Goal: Task Accomplishment & Management: Manage account settings

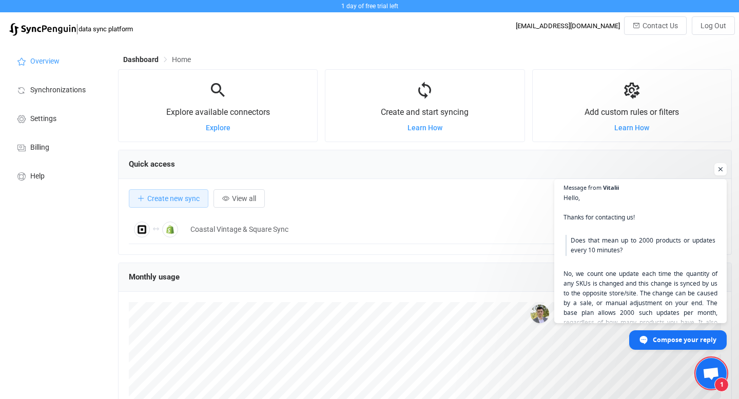
scroll to position [199, 614]
click at [43, 51] on li "Overview" at bounding box center [56, 60] width 103 height 29
click at [724, 168] on span "Open chat" at bounding box center [720, 169] width 13 height 13
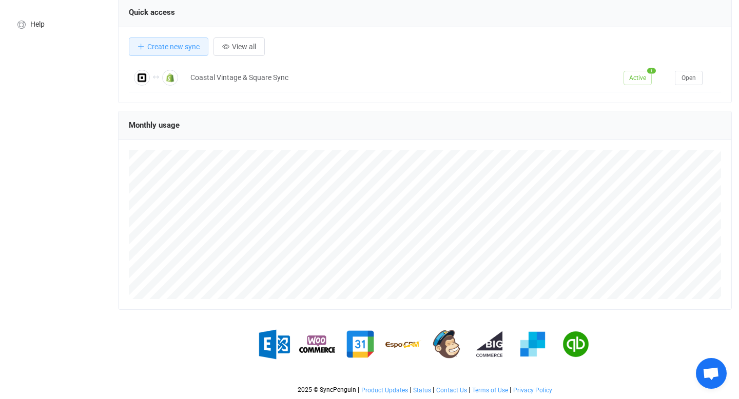
scroll to position [0, 0]
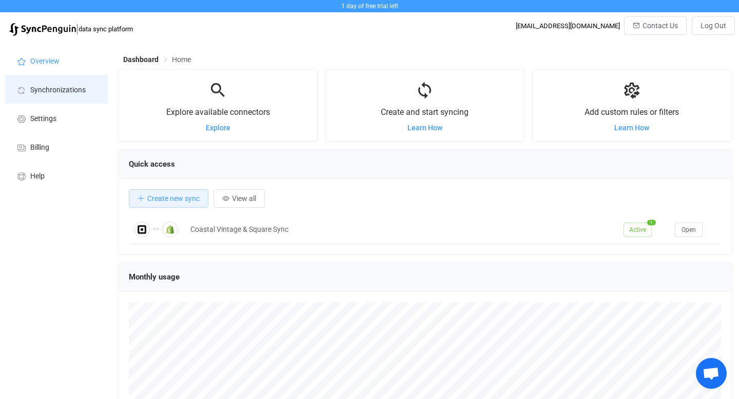
click at [55, 95] on li "Synchronizations" at bounding box center [56, 89] width 103 height 29
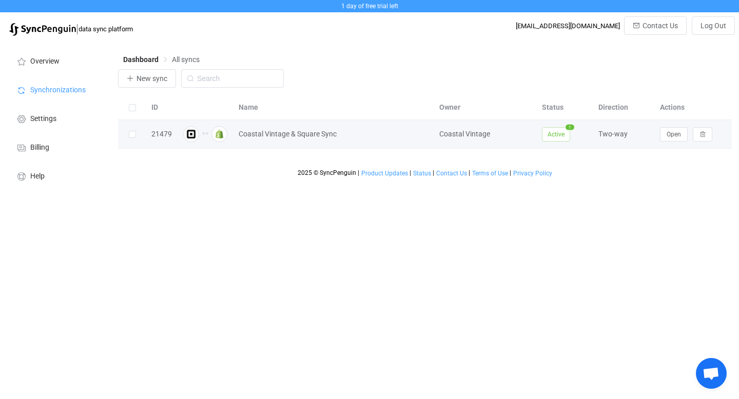
click at [610, 129] on div "Two-way" at bounding box center [624, 134] width 62 height 12
drag, startPoint x: 206, startPoint y: 131, endPoint x: 203, endPoint y: 138, distance: 7.3
click at [206, 131] on icon at bounding box center [205, 134] width 6 height 6
click at [334, 143] on td "Coastal Vintage & Square Sync" at bounding box center [333, 134] width 201 height 29
click at [597, 132] on div "Two-way" at bounding box center [624, 134] width 62 height 12
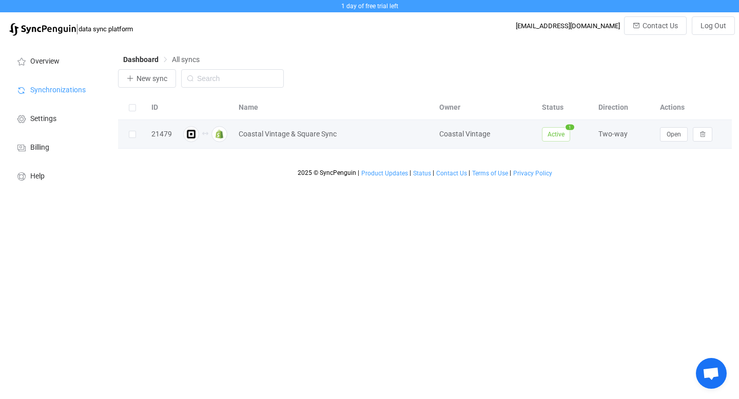
click at [619, 135] on div "Two-way" at bounding box center [624, 134] width 62 height 12
click at [207, 133] on icon at bounding box center [205, 134] width 6 height 6
click at [220, 130] on img at bounding box center [219, 134] width 16 height 16
click at [152, 133] on div "21479" at bounding box center [161, 134] width 31 height 12
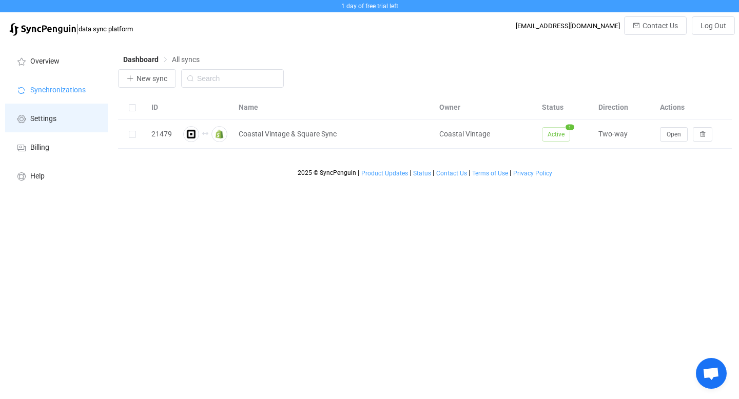
click at [53, 122] on span "Settings" at bounding box center [43, 119] width 26 height 8
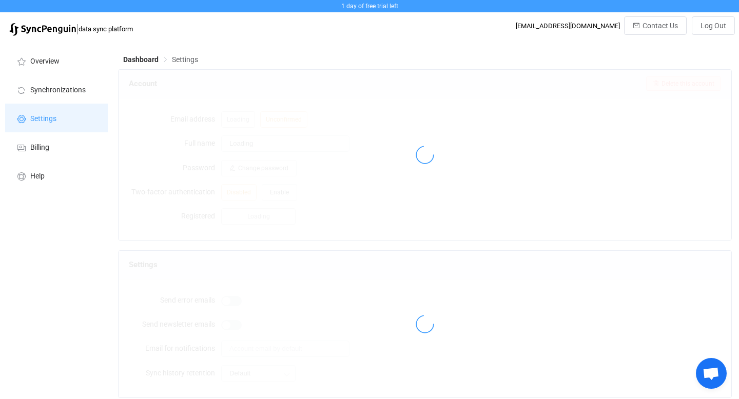
type input "Coastal Vintage"
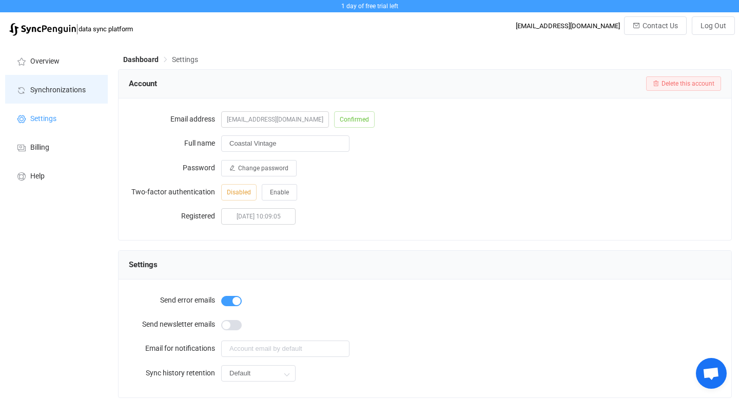
click at [42, 93] on span "Synchronizations" at bounding box center [57, 90] width 55 height 8
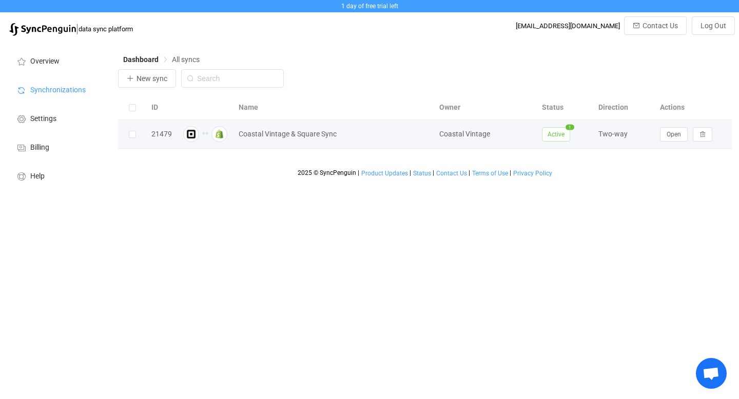
click at [567, 125] on sup "1" at bounding box center [570, 127] width 10 height 7
click at [562, 131] on span "Active" at bounding box center [556, 134] width 28 height 14
click at [668, 135] on span "Open" at bounding box center [674, 134] width 14 height 7
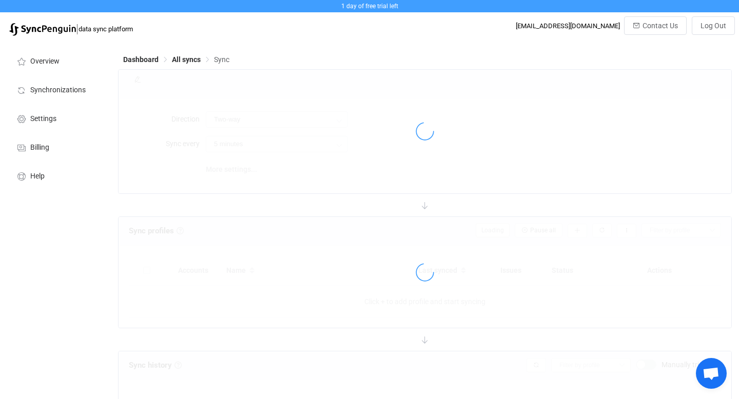
type input "10 minutes"
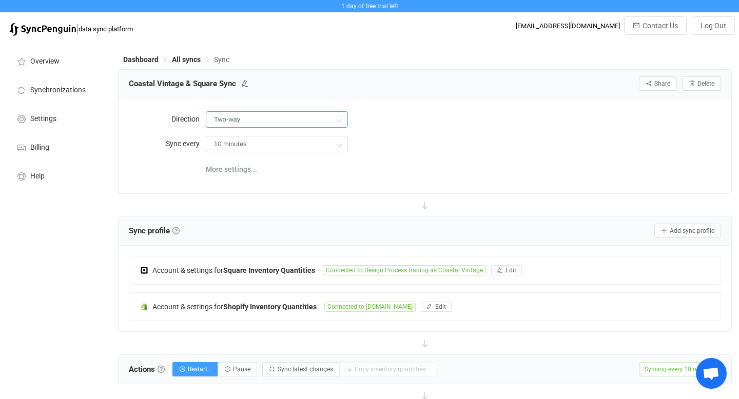
click at [284, 113] on input "Two-way" at bounding box center [277, 119] width 142 height 16
click at [275, 179] on span "Shopify" at bounding box center [270, 183] width 24 height 8
type input "Shopify → Square"
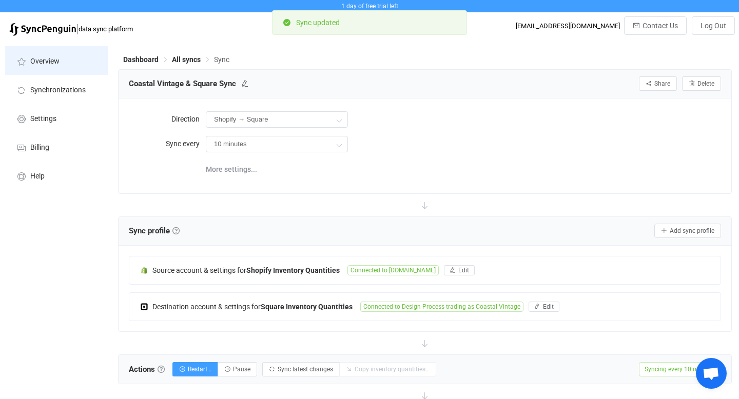
click at [47, 60] on span "Overview" at bounding box center [44, 61] width 29 height 8
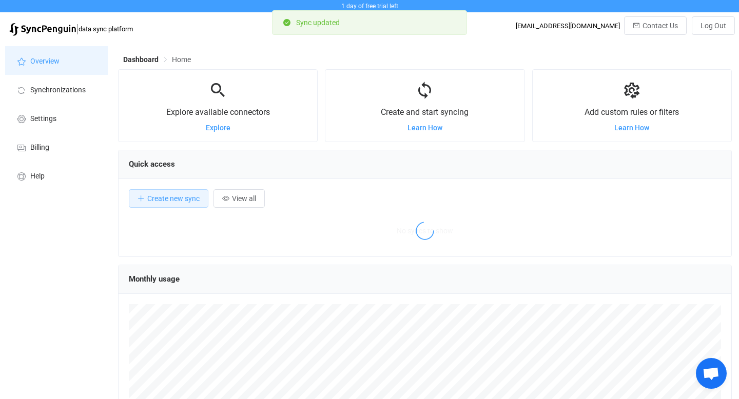
scroll to position [199, 614]
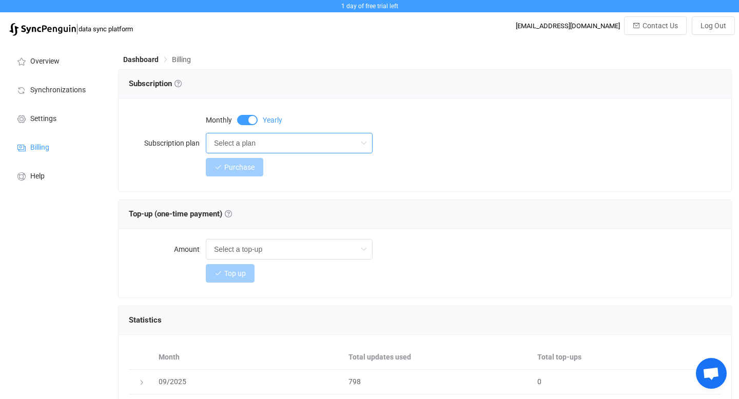
click at [285, 139] on input "Select a plan" at bounding box center [289, 143] width 167 height 21
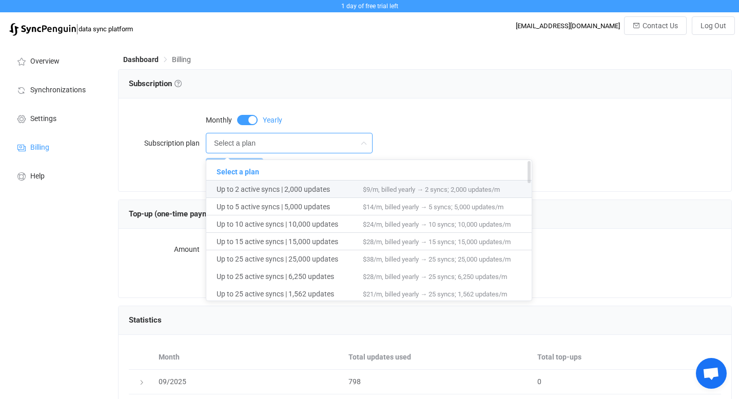
click at [276, 184] on span "Up to 2 active syncs | 2,000 updates" at bounding box center [290, 189] width 146 height 17
type input "Up to 2 active syncs | 2,000 updates"
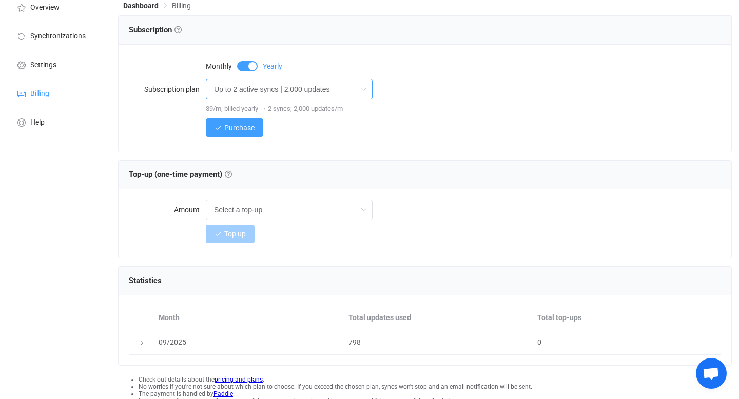
scroll to position [55, 0]
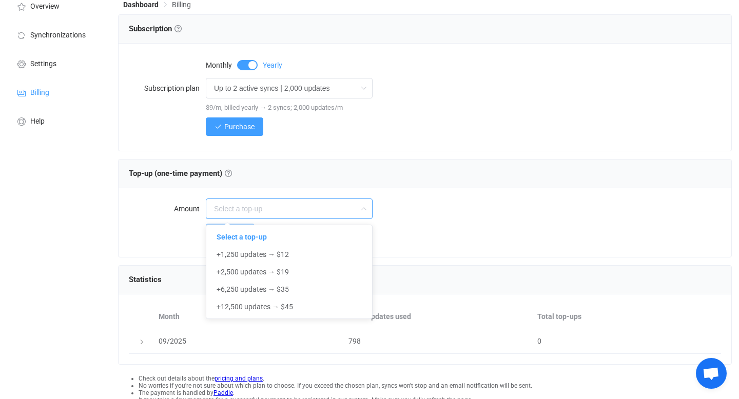
click at [295, 205] on input "text" at bounding box center [289, 209] width 167 height 21
click at [174, 229] on div "Top up" at bounding box center [425, 233] width 592 height 21
type input "Select a top-up"
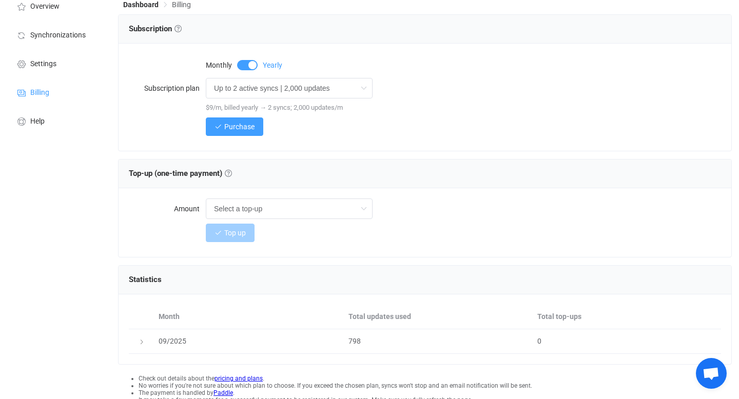
scroll to position [106, 0]
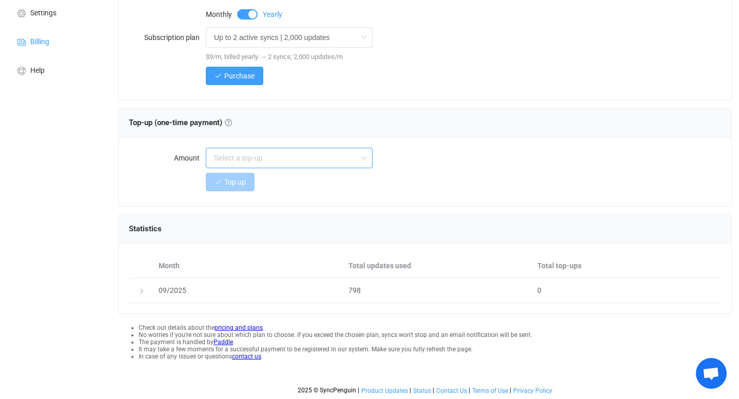
click at [278, 154] on input "text" at bounding box center [289, 158] width 167 height 21
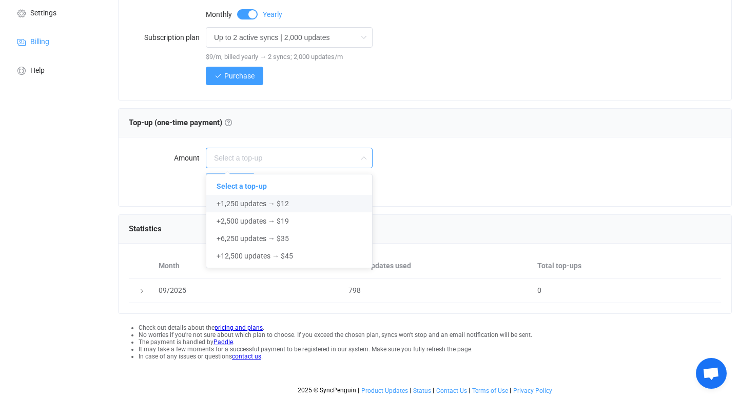
click at [275, 202] on span "+1,250 updates → $12" at bounding box center [253, 204] width 72 height 8
type input "+1,250 updates → $12"
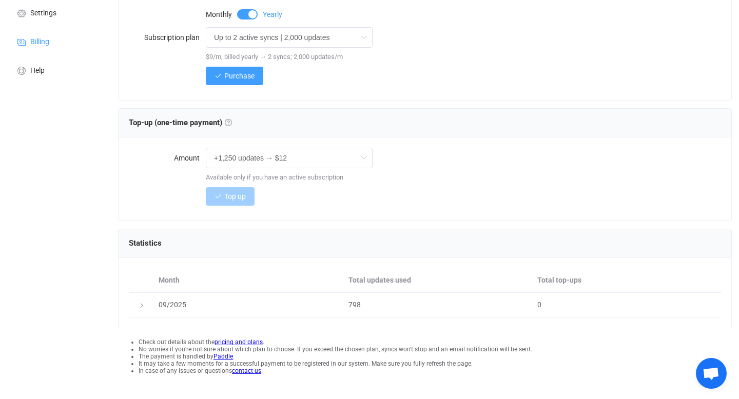
click at [229, 120] on link at bounding box center [228, 122] width 7 height 7
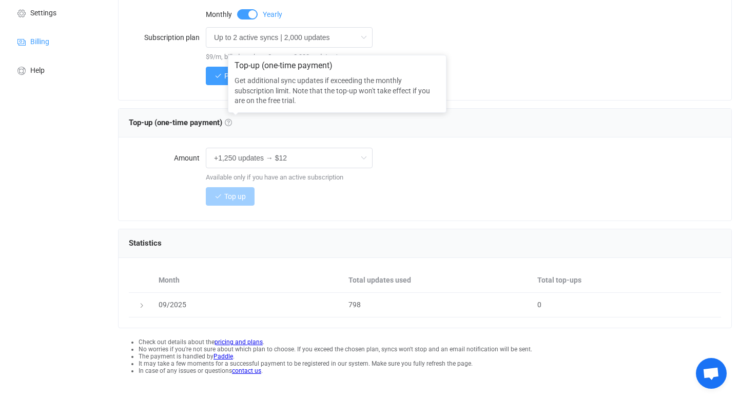
click at [229, 120] on link at bounding box center [228, 122] width 7 height 7
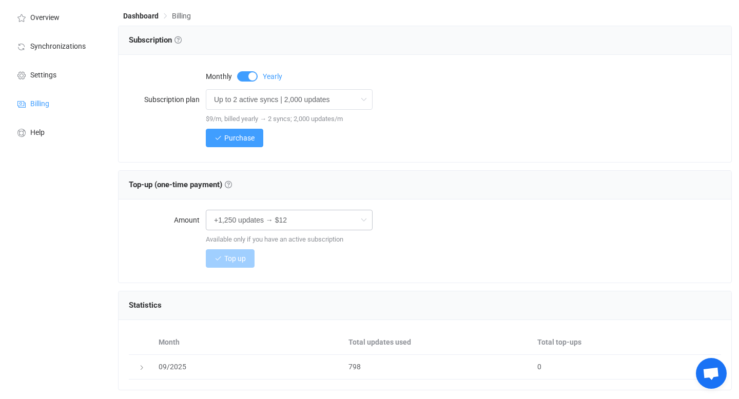
scroll to position [120, 0]
